Goal: Task Accomplishment & Management: Manage account settings

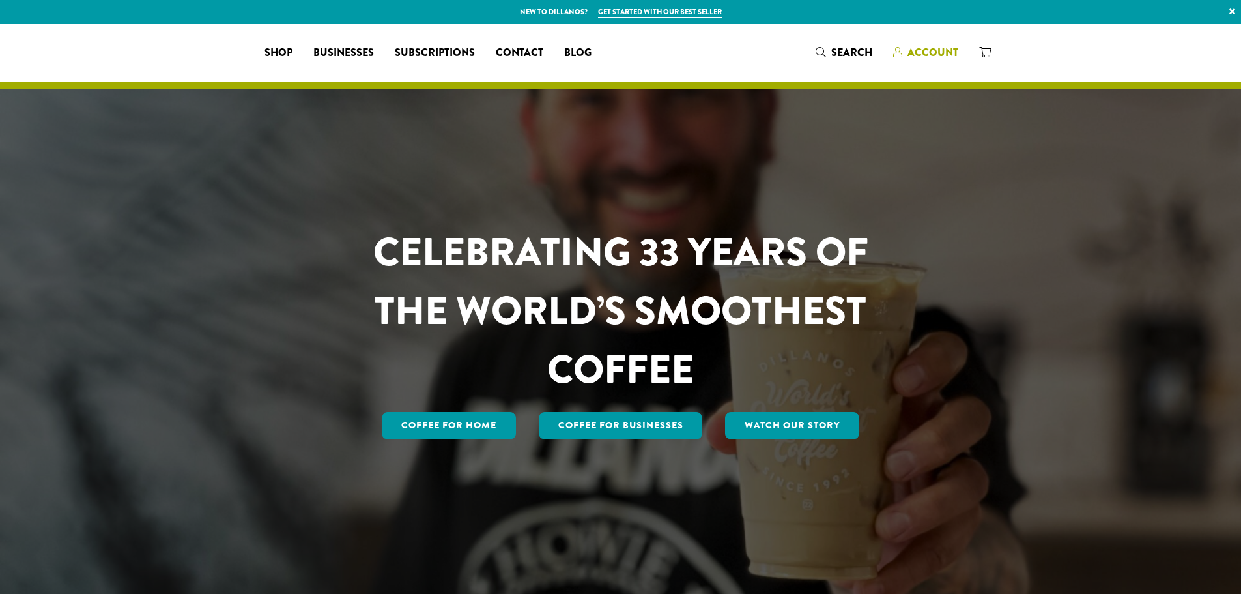
click at [933, 47] on span "Account" at bounding box center [933, 52] width 51 height 15
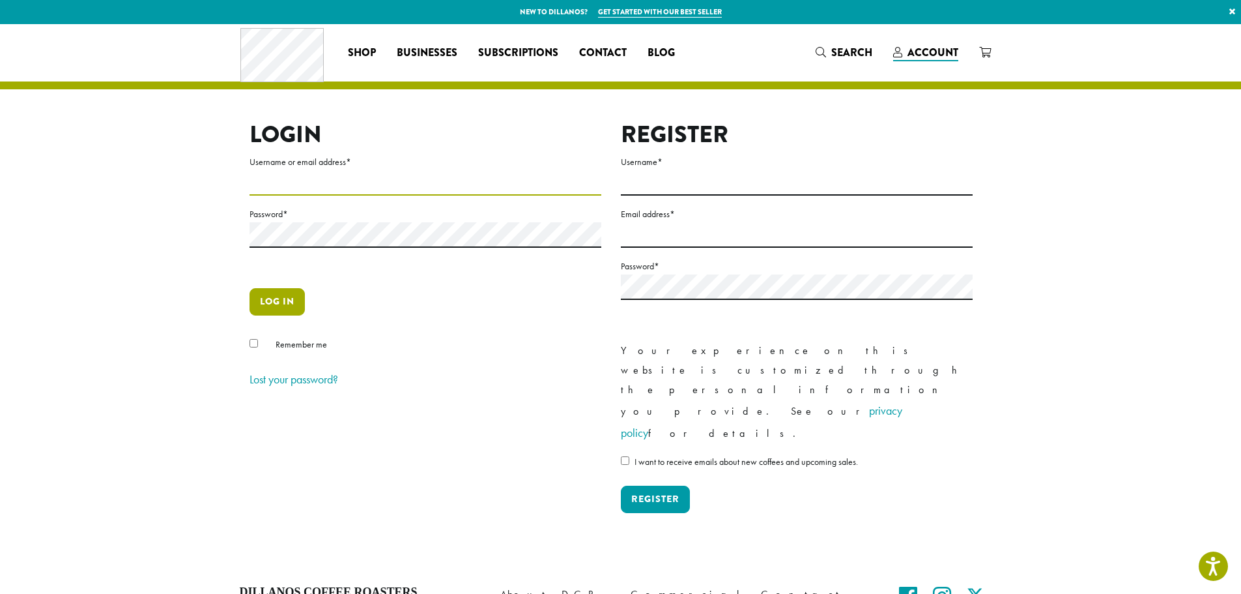
type input "**********"
click at [293, 298] on button "Log in" at bounding box center [277, 301] width 55 height 27
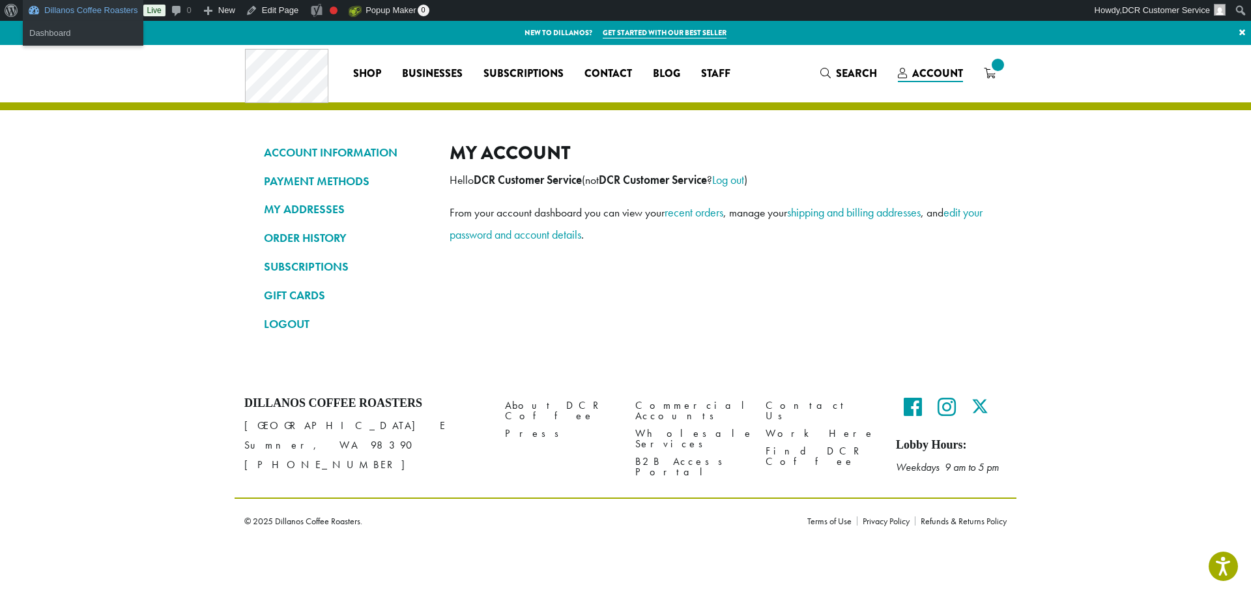
click at [89, 8] on link "Dillanos Coffee Roasters" at bounding box center [83, 10] width 121 height 21
